Goal: Task Accomplishment & Management: Manage account settings

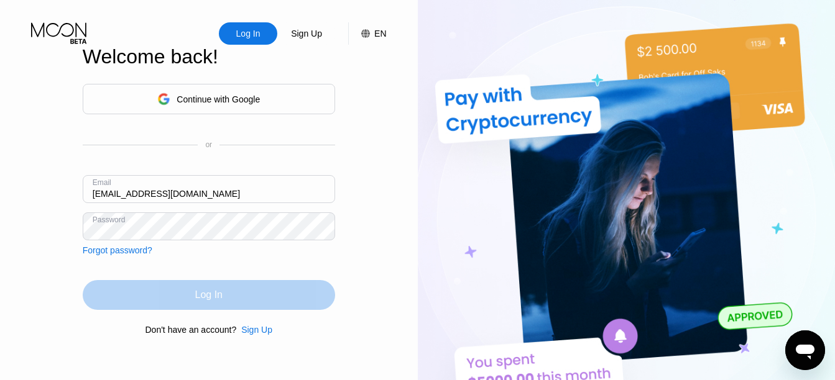
click at [204, 298] on div "Log In" at bounding box center [208, 295] width 27 height 12
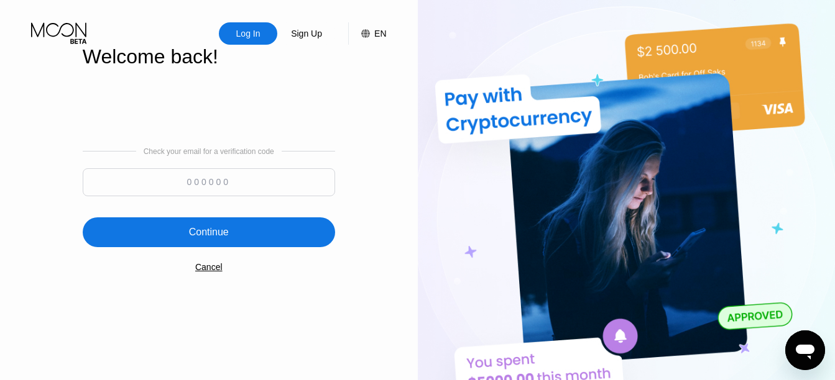
click at [181, 186] on input at bounding box center [209, 182] width 252 height 28
type input "824422"
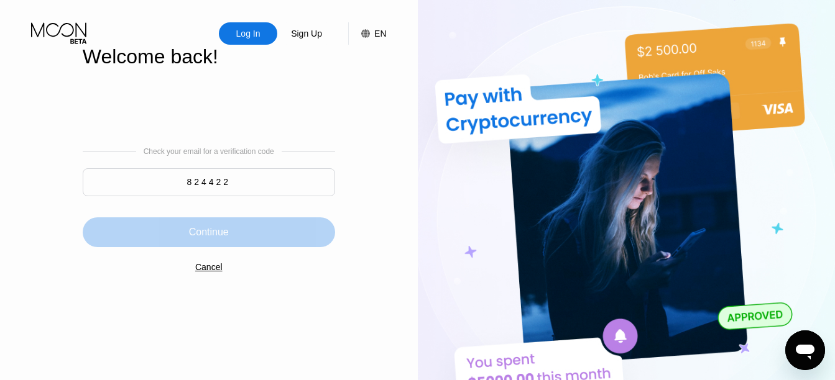
click at [213, 232] on div "Continue" at bounding box center [209, 232] width 40 height 12
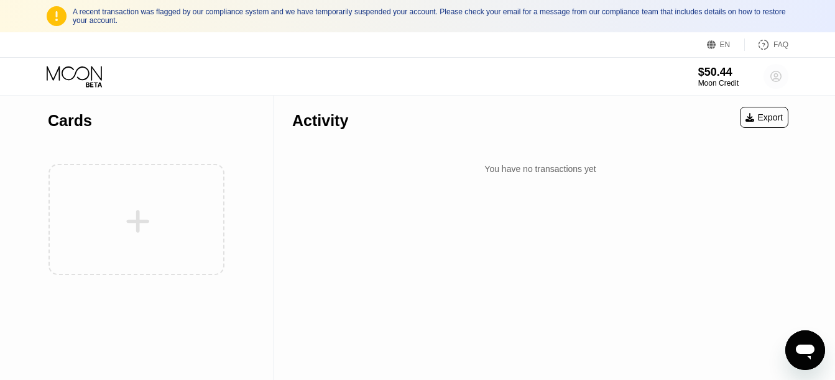
click at [773, 77] on circle at bounding box center [775, 76] width 25 height 25
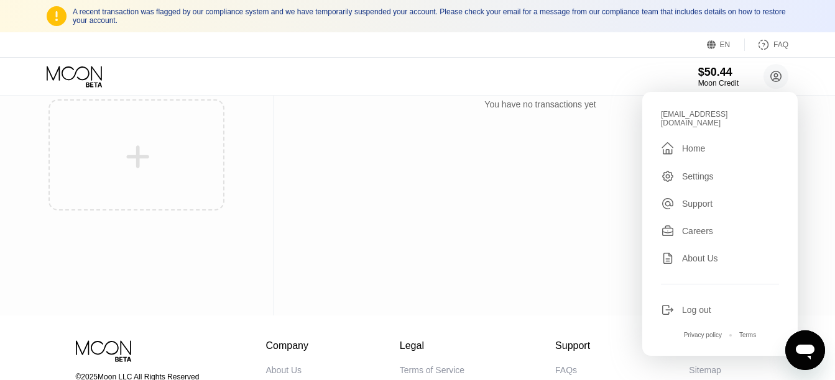
scroll to position [65, 0]
click at [711, 305] on div "Log out" at bounding box center [696, 310] width 29 height 10
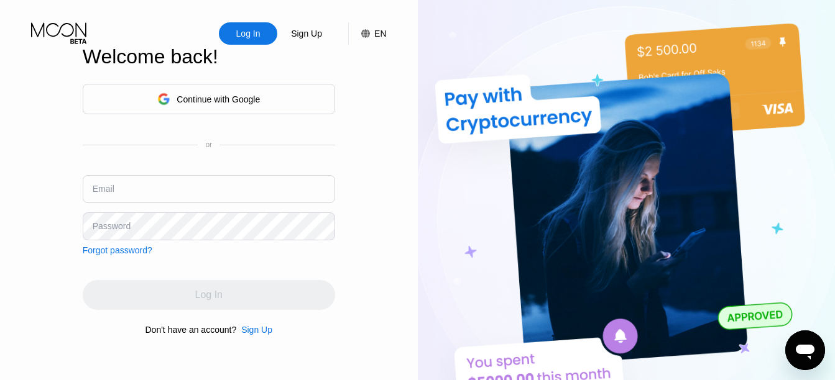
type input "[EMAIL_ADDRESS][DOMAIN_NAME]"
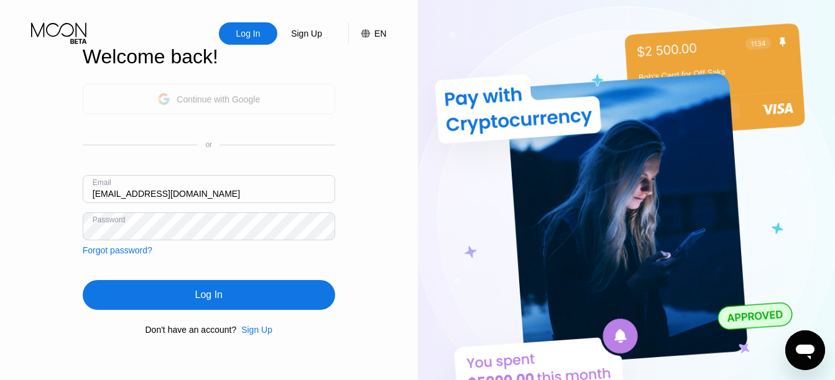
click at [229, 98] on div "Continue with Google" at bounding box center [217, 99] width 83 height 10
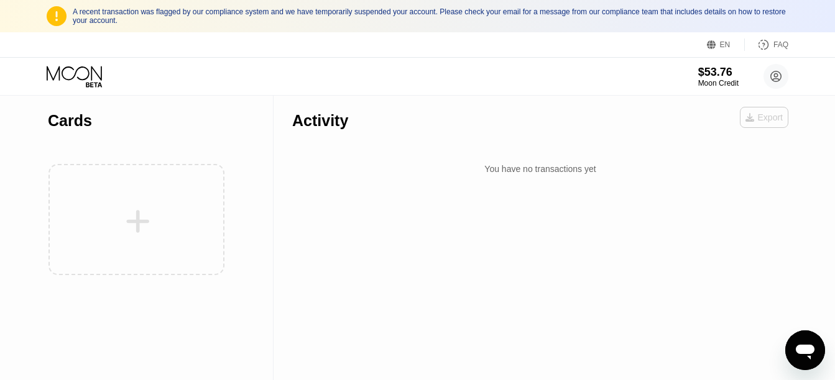
click at [768, 121] on div "Export" at bounding box center [763, 117] width 37 height 10
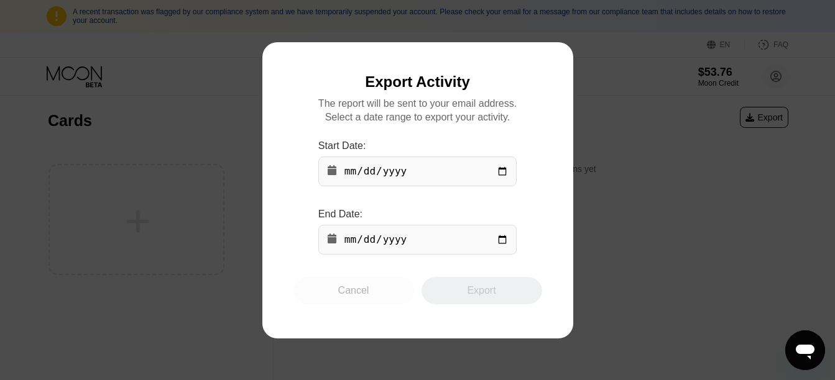
click at [359, 295] on div "Cancel" at bounding box center [353, 291] width 31 height 12
